Goal: Task Accomplishment & Management: Use online tool/utility

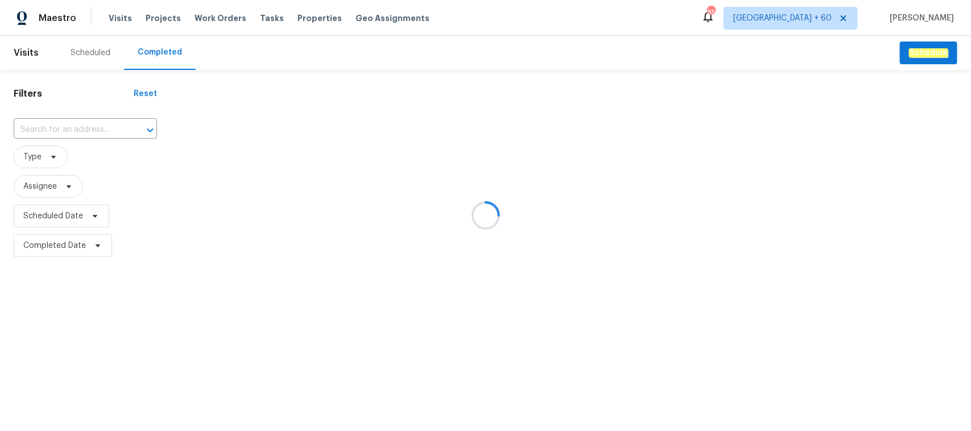
click at [77, 126] on div at bounding box center [485, 215] width 971 height 431
click at [59, 126] on div at bounding box center [485, 215] width 971 height 431
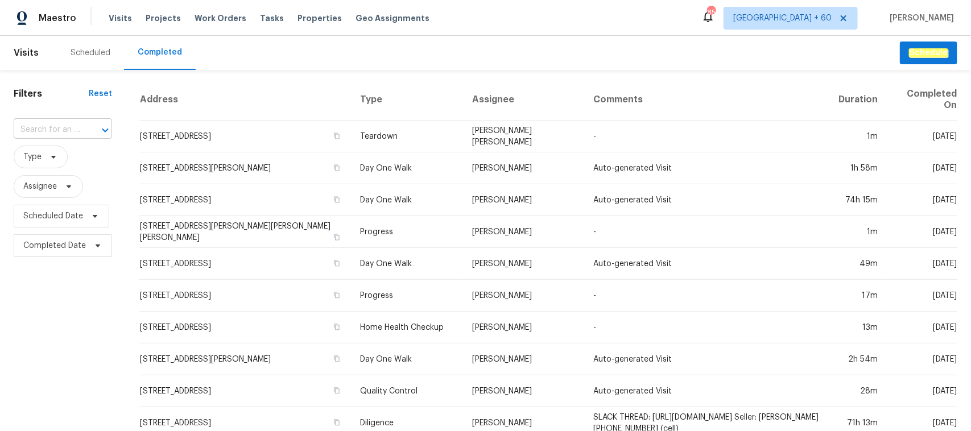
click at [49, 130] on input "text" at bounding box center [47, 130] width 67 height 18
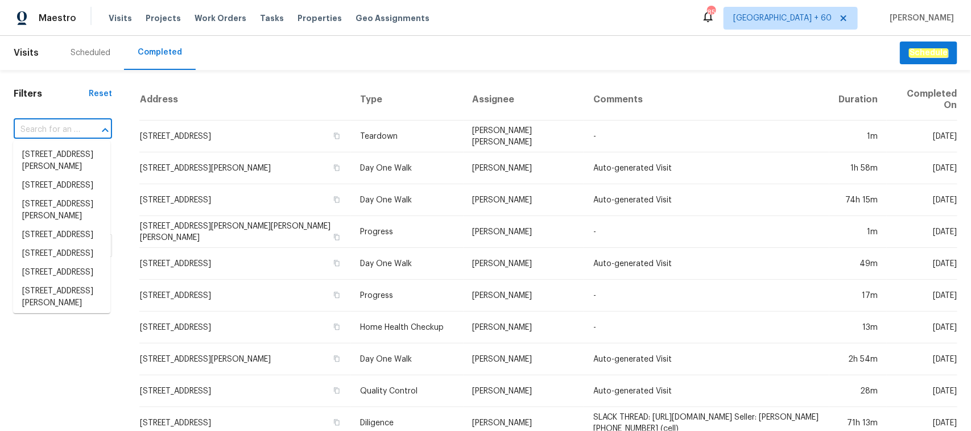
paste input "[STREET_ADDRESS]"
type input "[STREET_ADDRESS]"
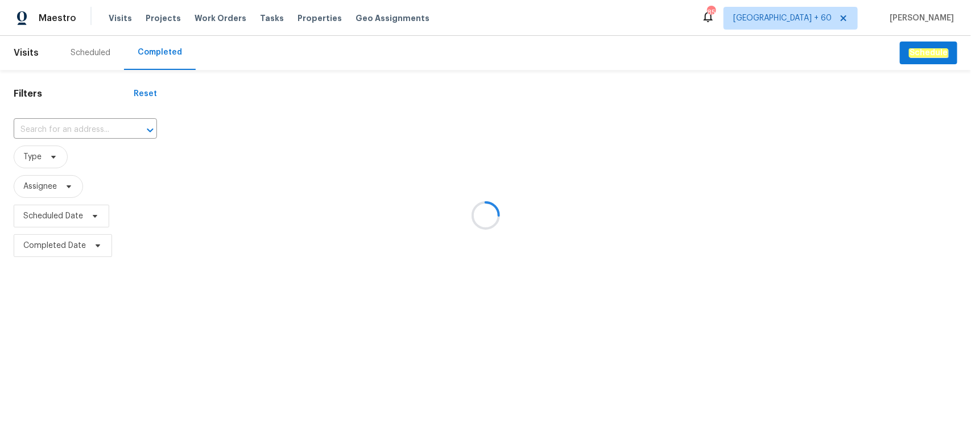
type input "[STREET_ADDRESS]"
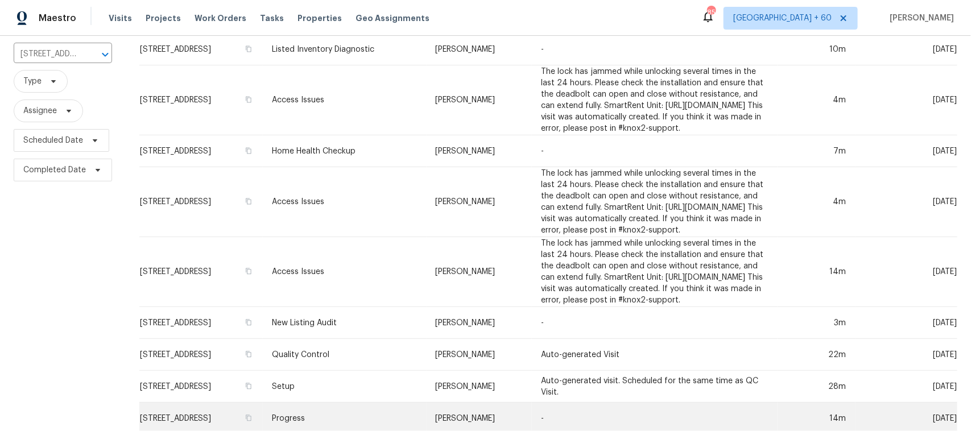
scroll to position [197, 0]
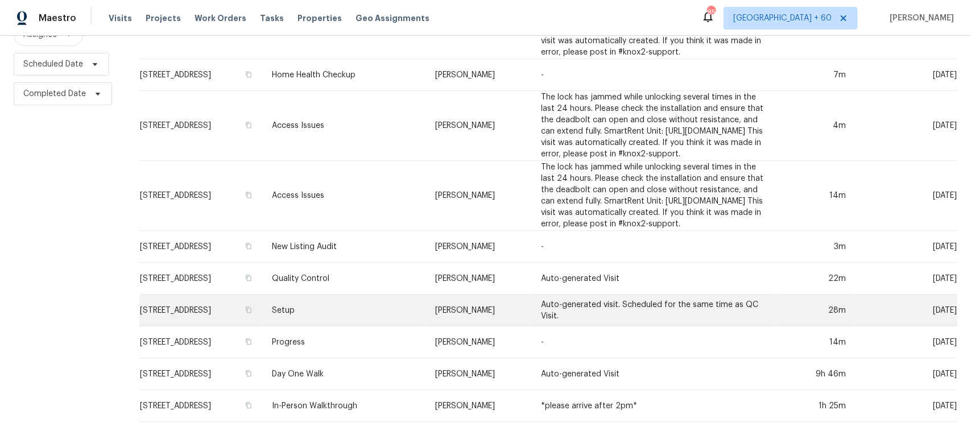
click at [348, 298] on td "Setup" at bounding box center [345, 311] width 164 height 32
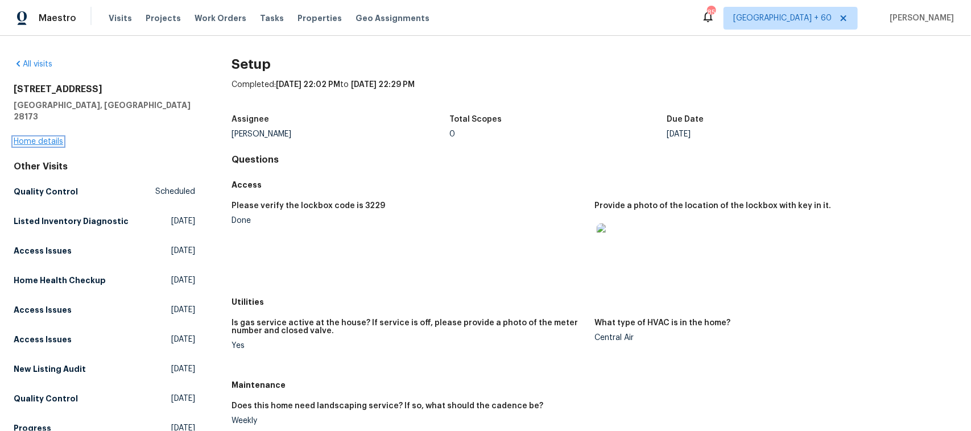
click at [44, 138] on link "Home details" at bounding box center [38, 142] width 49 height 8
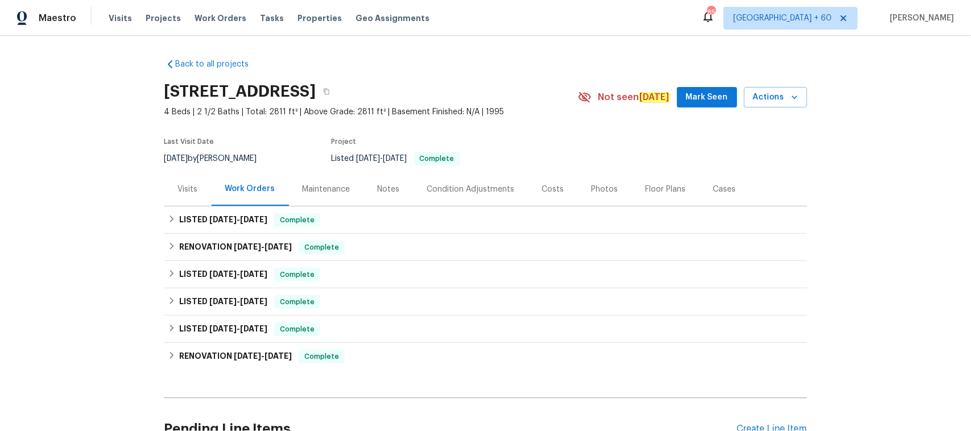
click at [598, 187] on div "Photos" at bounding box center [605, 189] width 27 height 11
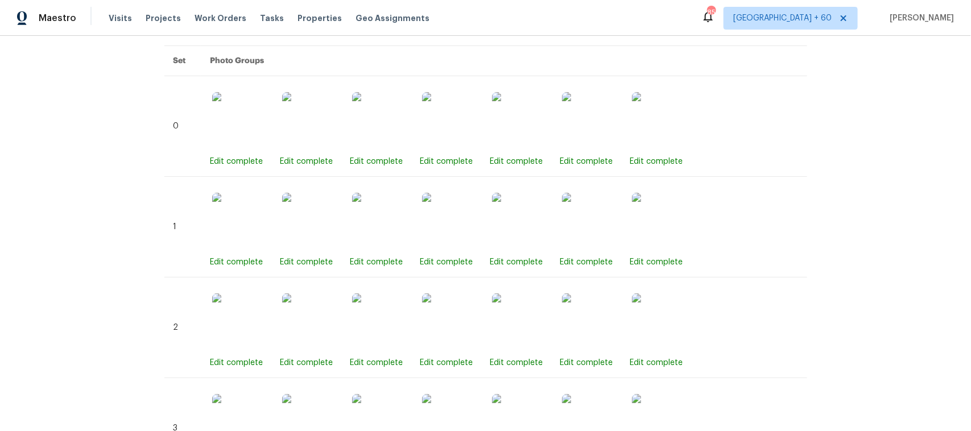
scroll to position [359, 0]
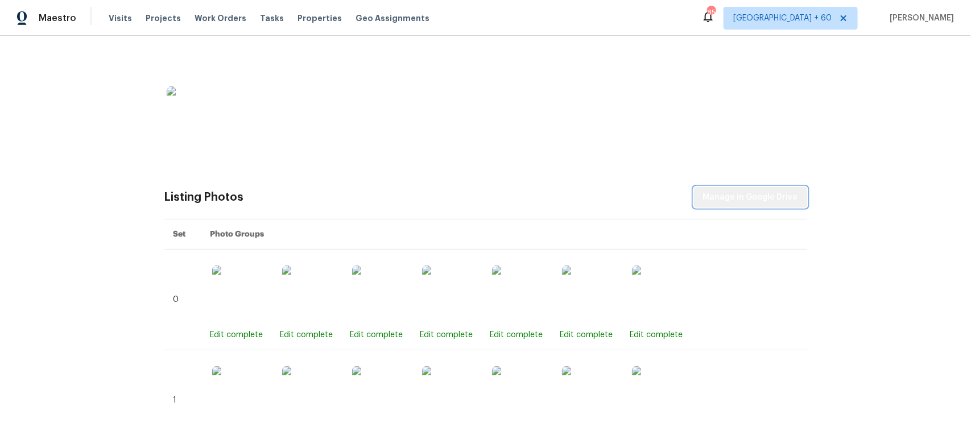
click at [774, 203] on span "Manage in Google Drive" at bounding box center [750, 198] width 95 height 14
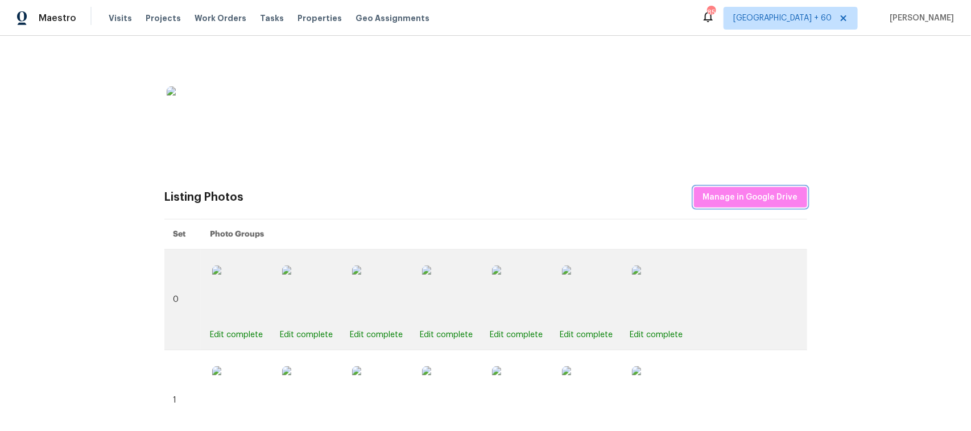
scroll to position [75, 0]
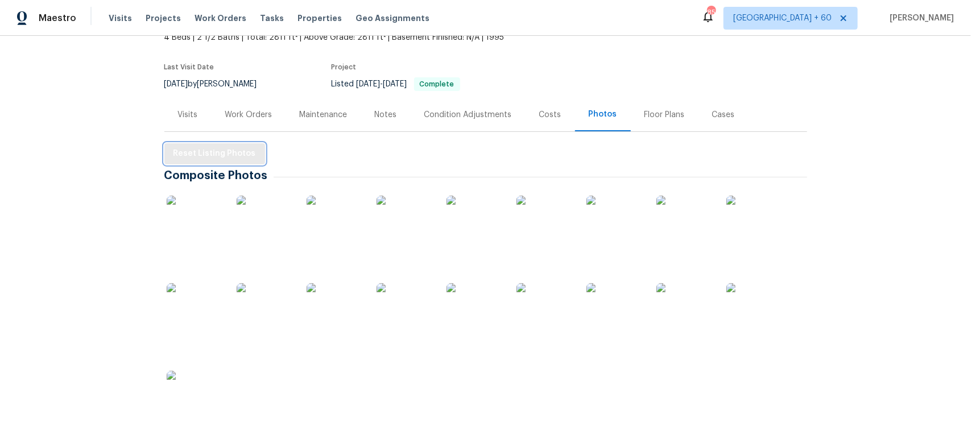
click at [220, 158] on span "Reset Listing Photos" at bounding box center [215, 154] width 82 height 14
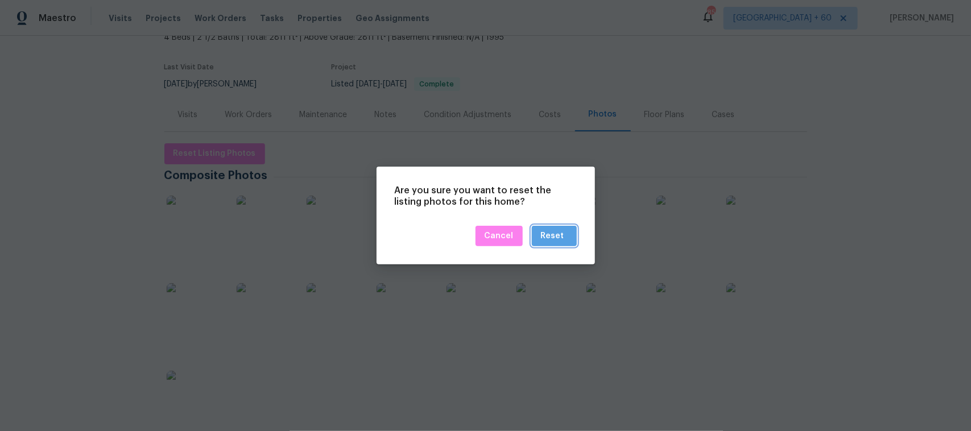
click at [558, 237] on div "Reset" at bounding box center [552, 236] width 23 height 14
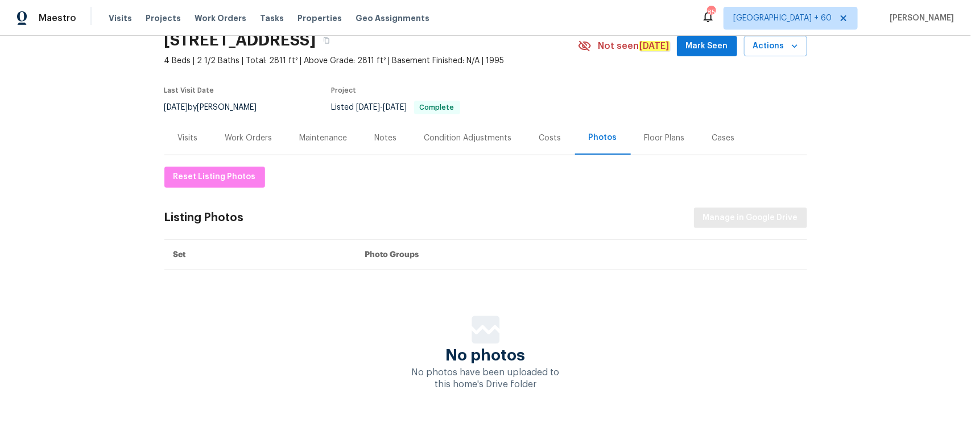
scroll to position [71, 0]
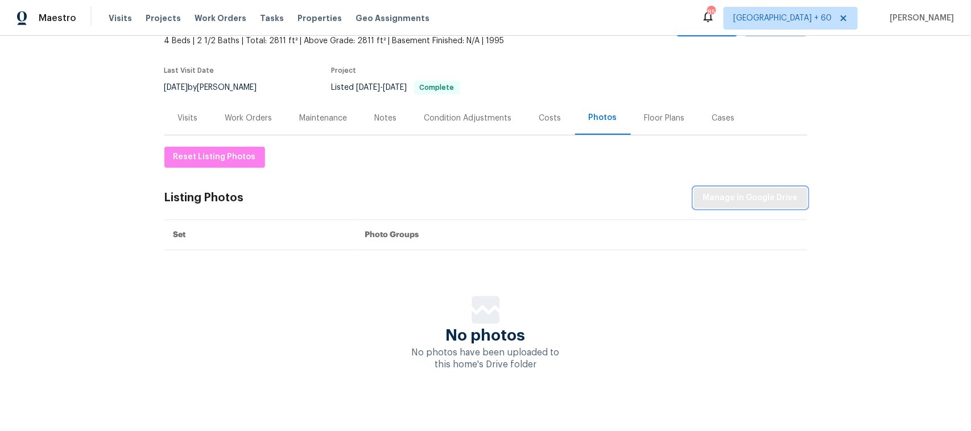
click at [724, 197] on span "Manage in Google Drive" at bounding box center [750, 198] width 95 height 14
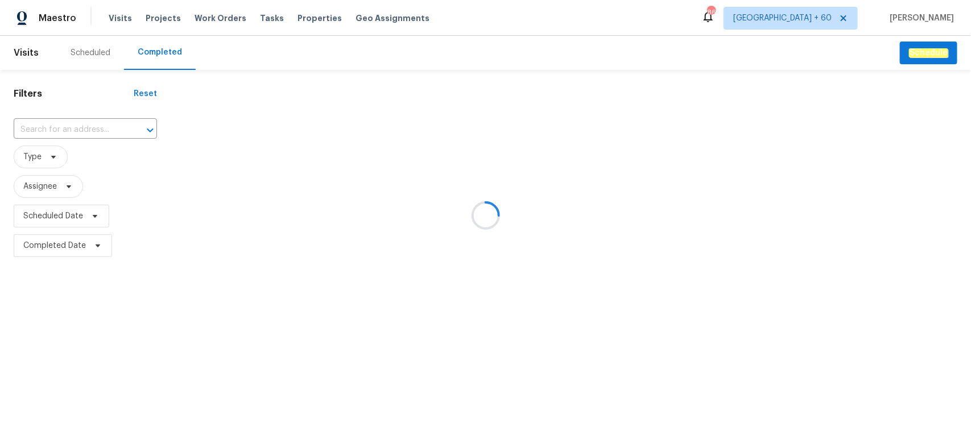
click at [61, 127] on div at bounding box center [485, 215] width 971 height 431
click at [55, 129] on div at bounding box center [485, 215] width 971 height 431
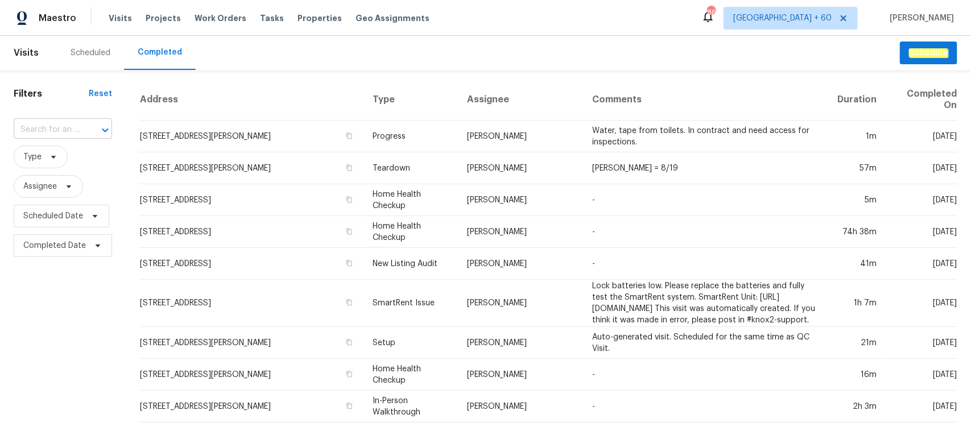
click at [43, 131] on input "text" at bounding box center [47, 130] width 67 height 18
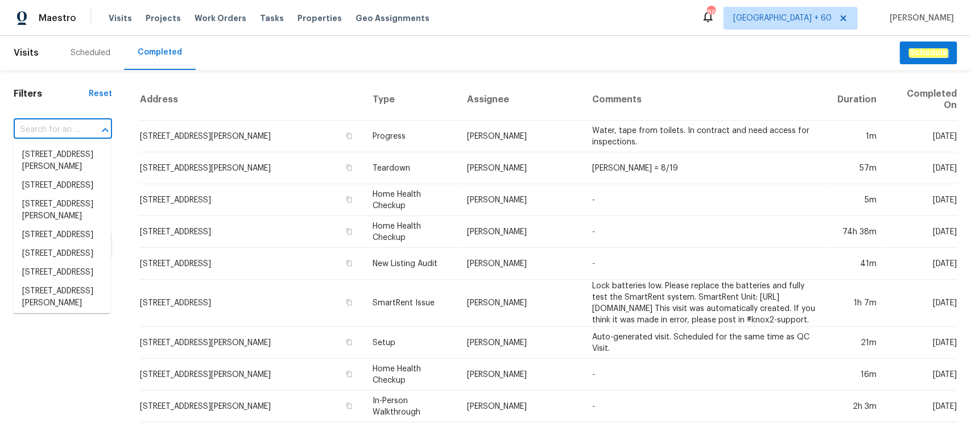
paste input "[STREET_ADDRESS][PERSON_NAME]"
type input "[STREET_ADDRESS][PERSON_NAME]"
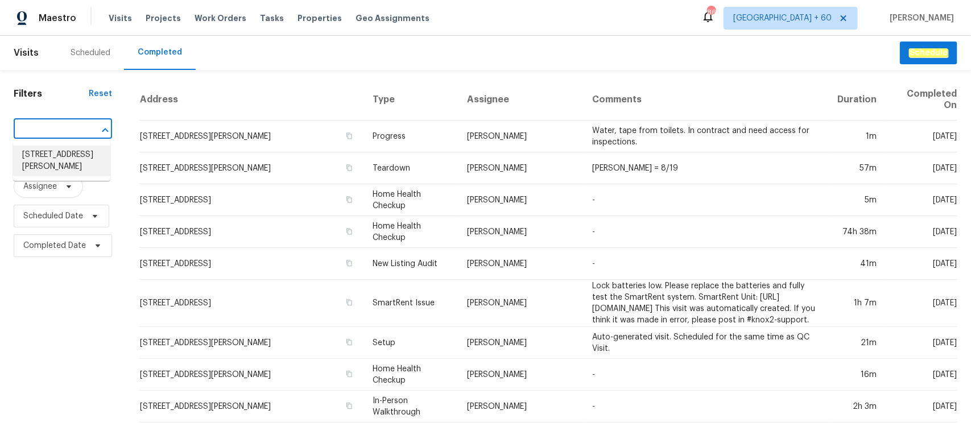
click at [57, 154] on li "[STREET_ADDRESS][PERSON_NAME]" at bounding box center [61, 161] width 97 height 31
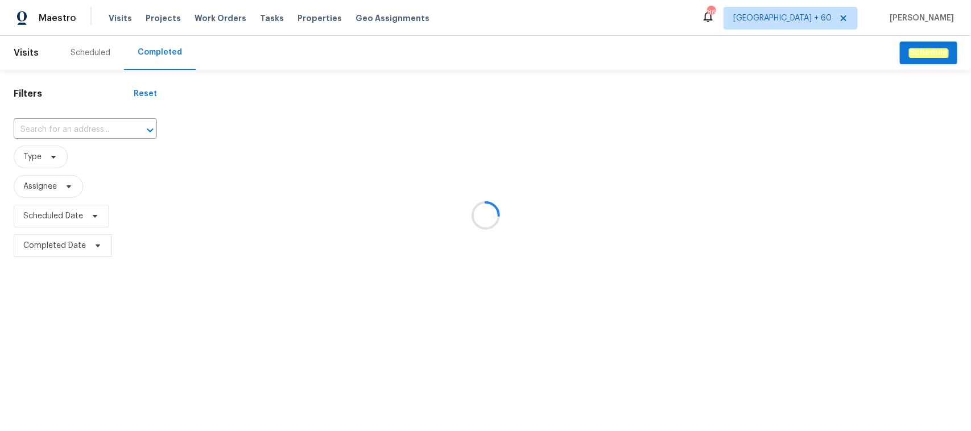
type input "[STREET_ADDRESS][PERSON_NAME]"
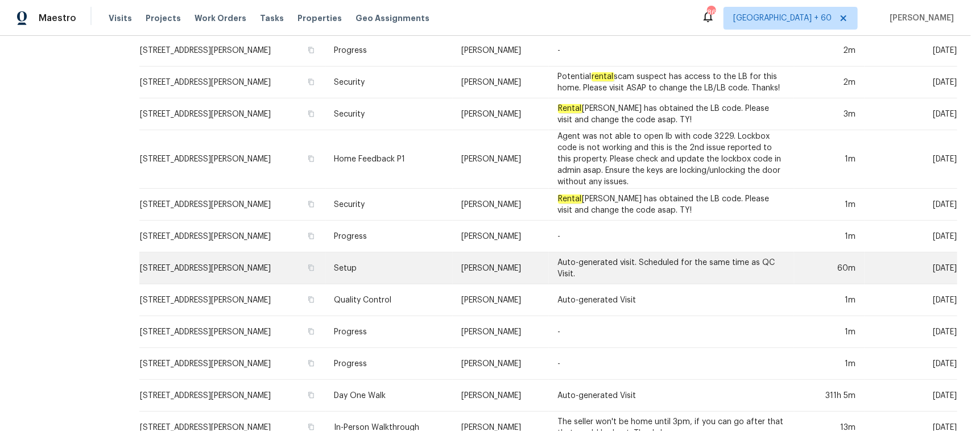
scroll to position [330, 0]
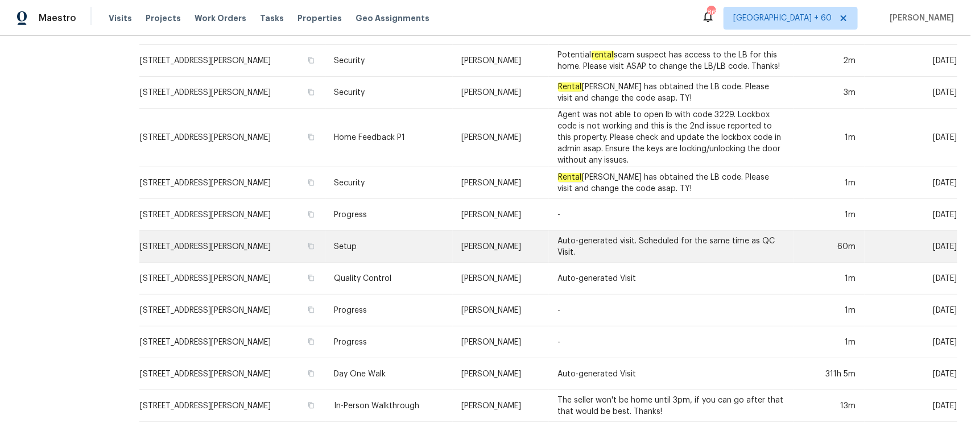
click at [391, 231] on td "Setup" at bounding box center [388, 247] width 127 height 32
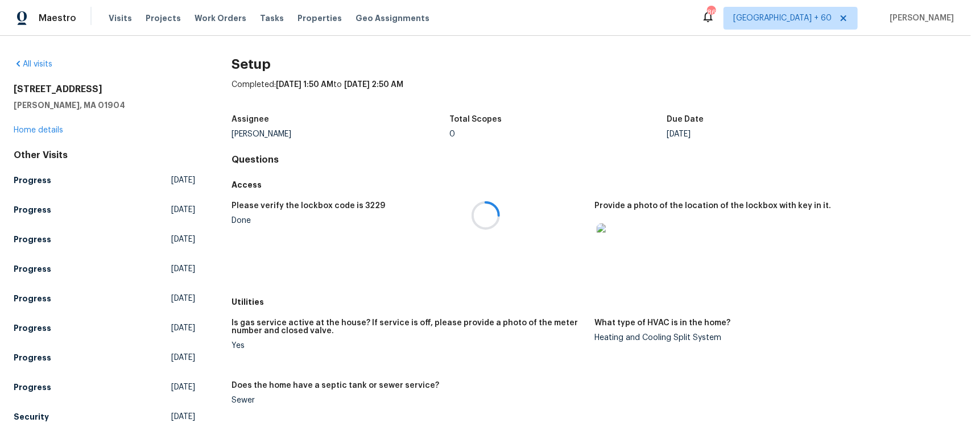
click at [44, 127] on div at bounding box center [485, 215] width 971 height 431
click at [37, 129] on link "Home details" at bounding box center [38, 130] width 49 height 8
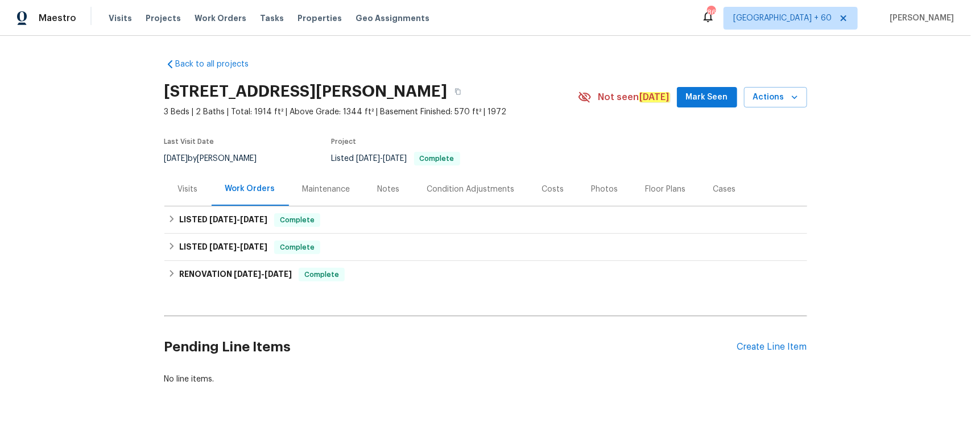
click at [592, 188] on div "Photos" at bounding box center [605, 189] width 27 height 11
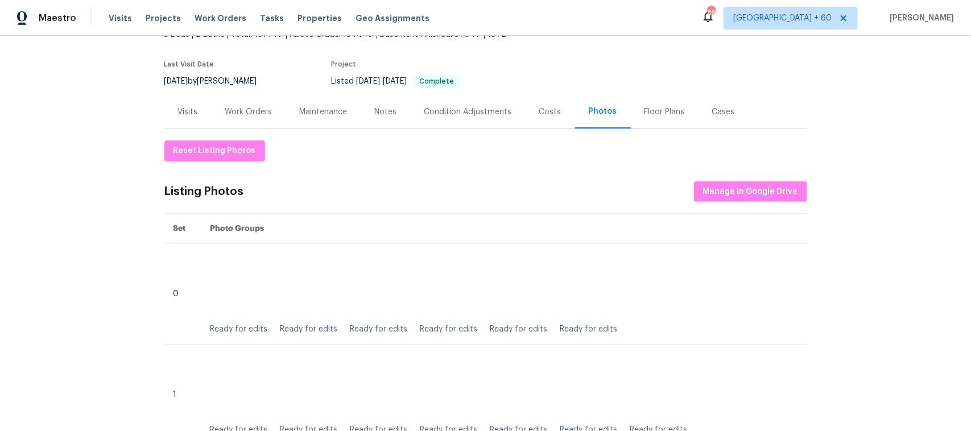
scroll to position [71, 0]
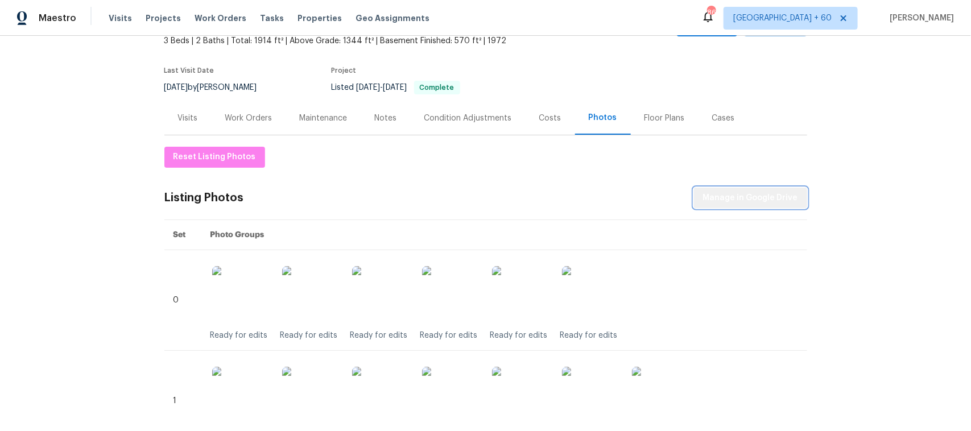
click at [755, 189] on button "Manage in Google Drive" at bounding box center [750, 198] width 113 height 21
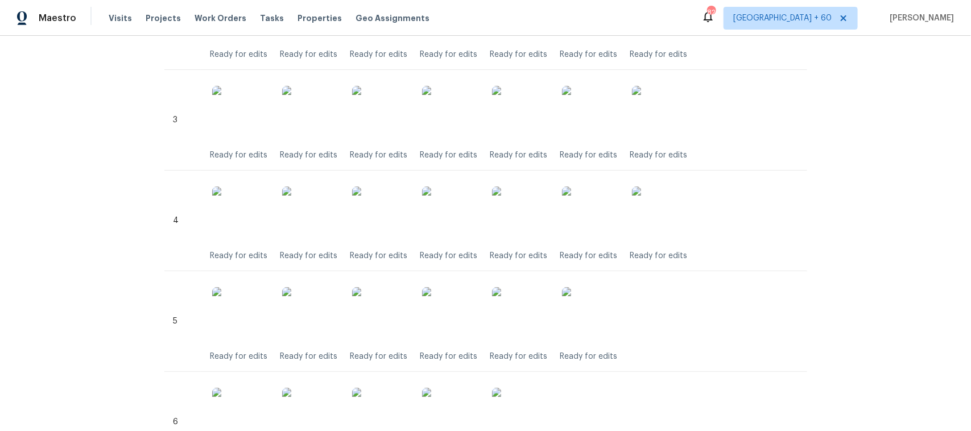
scroll to position [427, 0]
